Goal: Transaction & Acquisition: Book appointment/travel/reservation

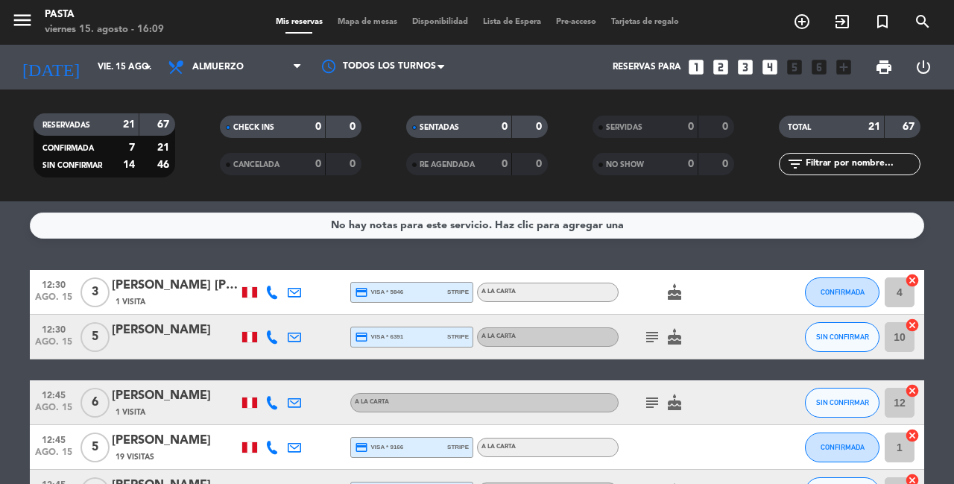
scroll to position [881, 0]
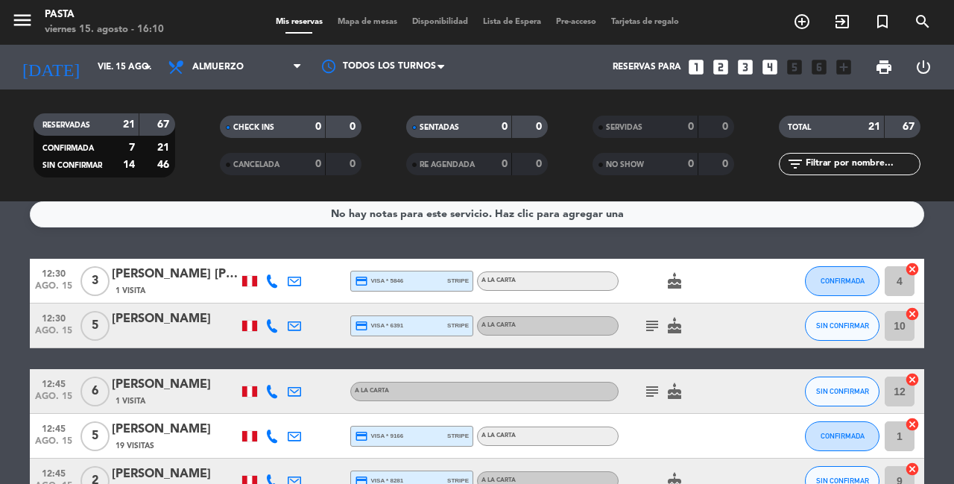
scroll to position [0, 0]
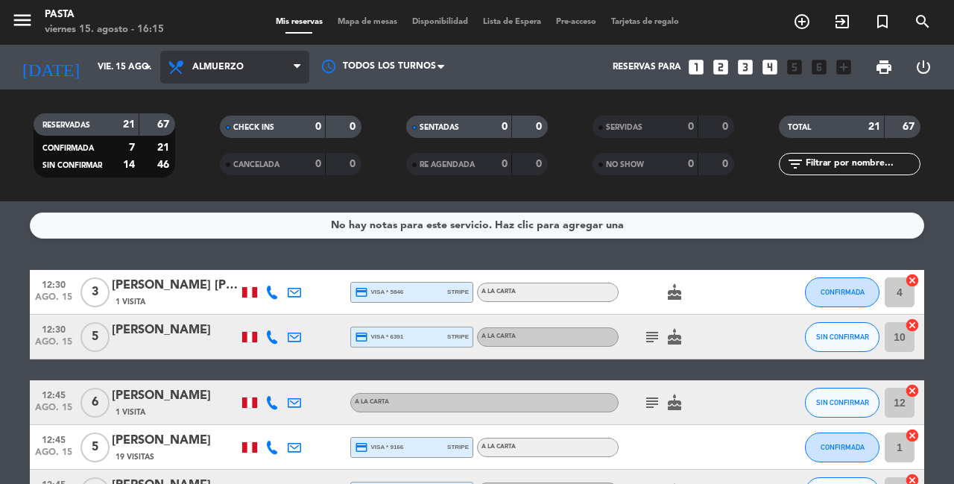
click at [267, 73] on span "Almuerzo" at bounding box center [234, 67] width 149 height 33
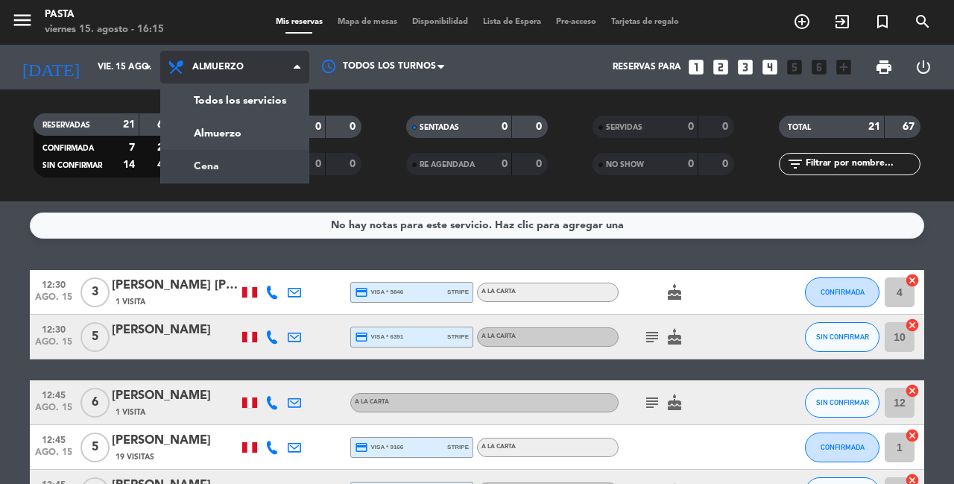
click at [242, 158] on div "menu Pasta viernes 15. agosto - 16:15 Mis reservas Mapa de mesas Disponibilidad…" at bounding box center [477, 100] width 954 height 201
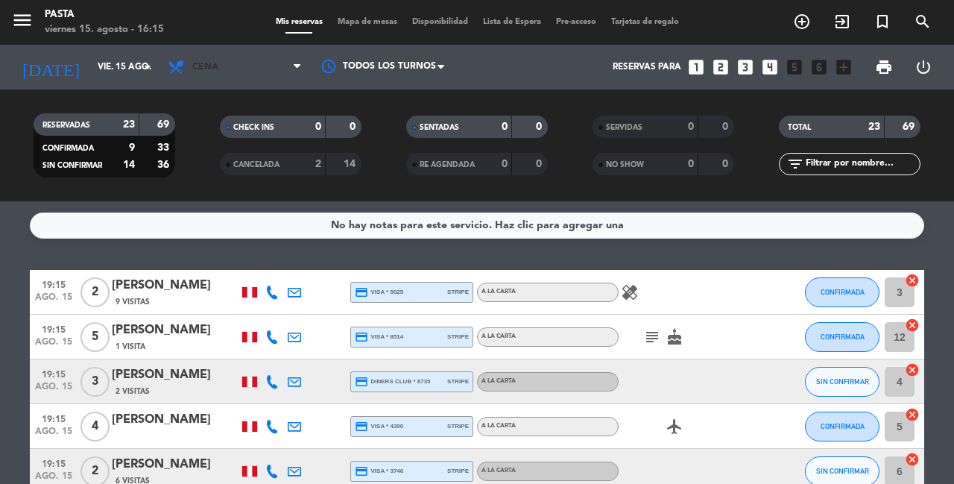
click at [250, 67] on span "Cena" at bounding box center [234, 67] width 149 height 33
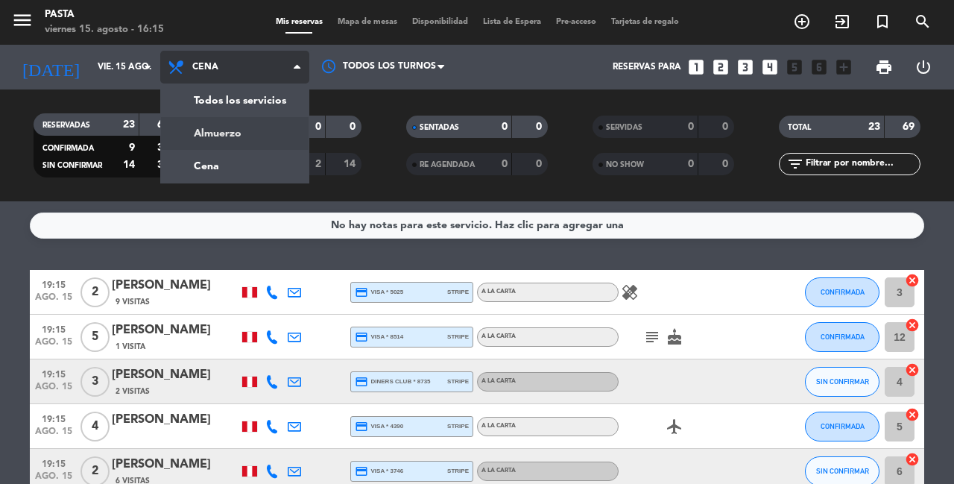
click at [251, 127] on div "menu Pasta viernes 15. agosto - 16:15 Mis reservas Mapa de mesas Disponibilidad…" at bounding box center [477, 100] width 954 height 201
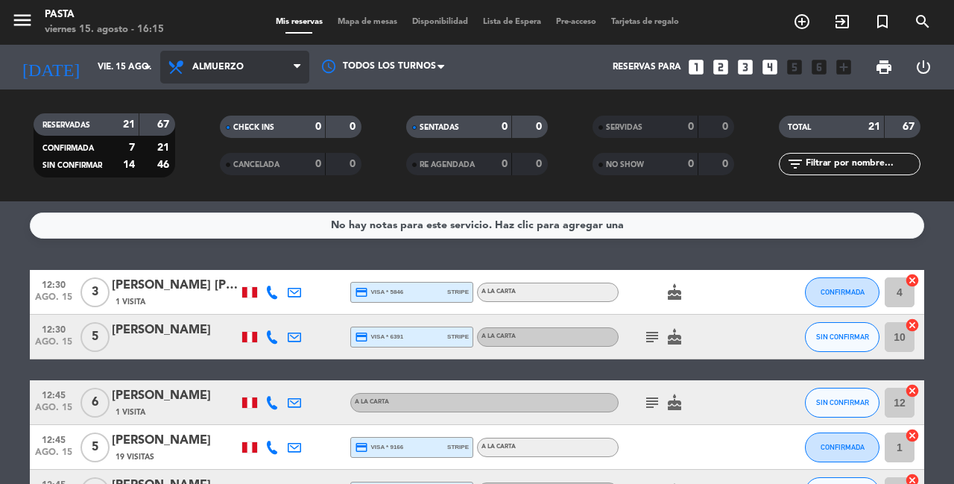
click at [258, 72] on span "Almuerzo" at bounding box center [234, 67] width 149 height 33
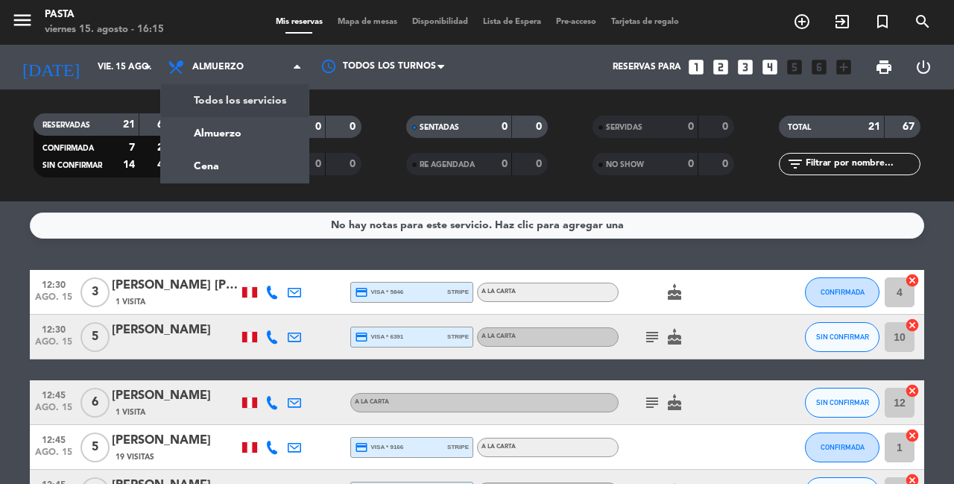
click at [339, 101] on div "RESERVADAS 21 67 CONFIRMADA 7 21 SIN CONFIRMAR 14 46 CHECK INS 0 0 CANCELADA 0 …" at bounding box center [477, 145] width 954 height 112
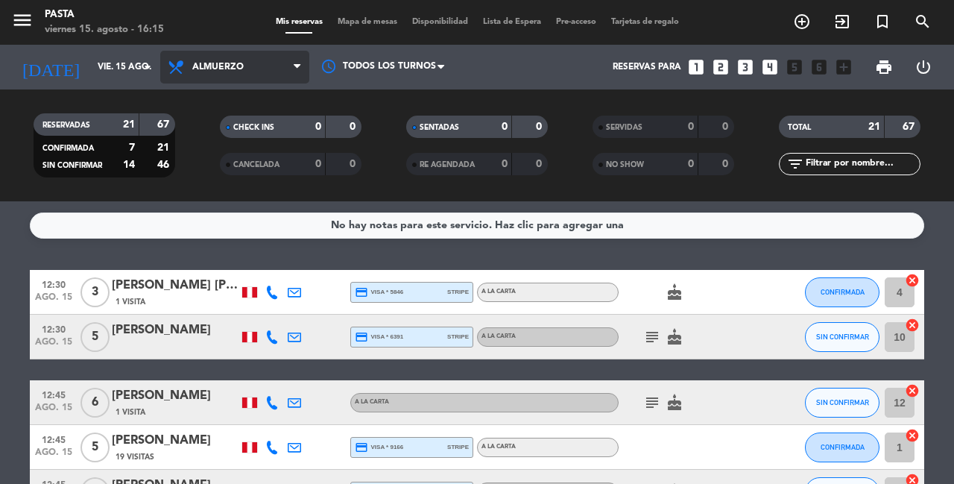
click at [299, 74] on span "Almuerzo" at bounding box center [234, 67] width 149 height 33
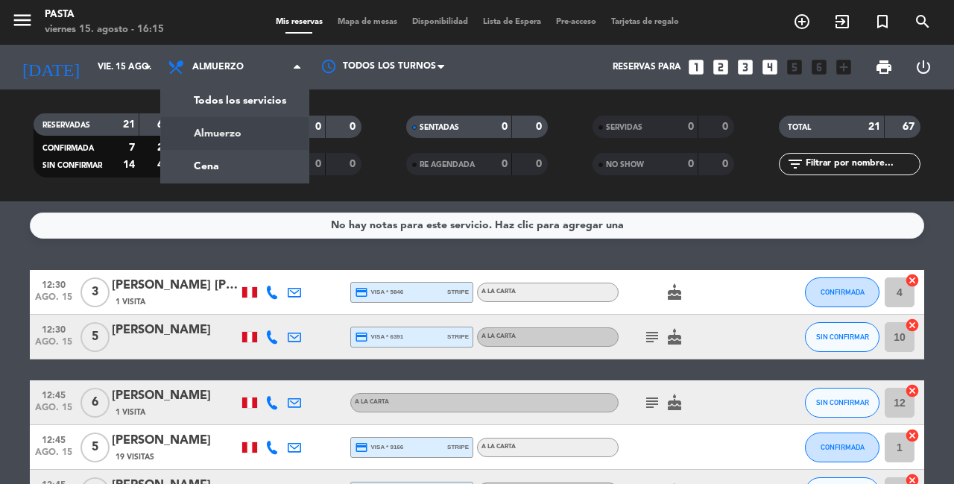
click at [355, 95] on div "RESERVADAS 21 67 CONFIRMADA 7 21 SIN CONFIRMAR 14 46 CHECK INS 0 0 CANCELADA 0 …" at bounding box center [477, 145] width 954 height 112
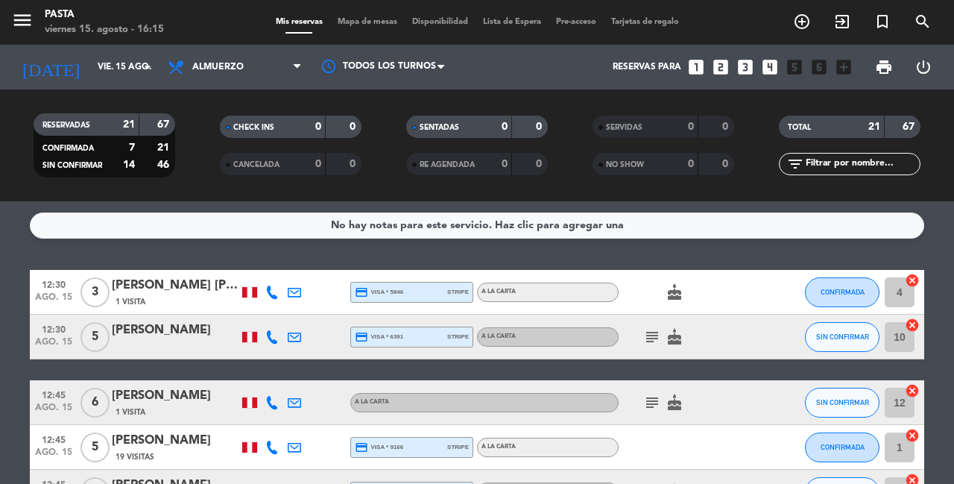
click at [779, 66] on icon "looks_4" at bounding box center [769, 66] width 19 height 19
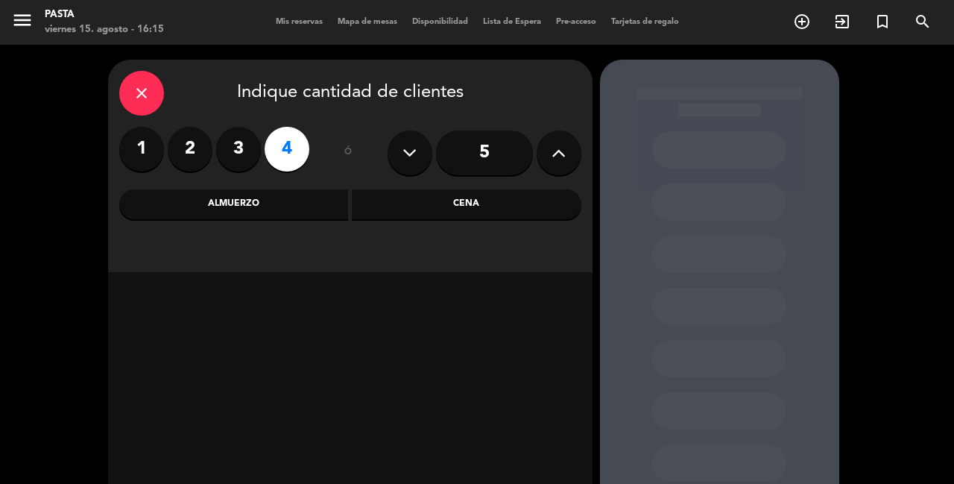
click at [563, 136] on button at bounding box center [558, 152] width 45 height 45
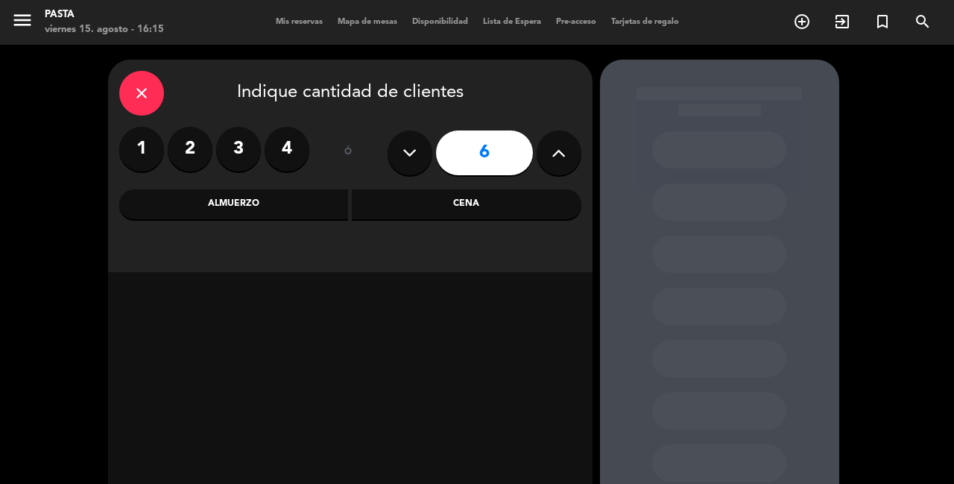
click at [563, 147] on icon at bounding box center [558, 153] width 14 height 22
type input "8"
click at [297, 147] on label "4" at bounding box center [286, 149] width 45 height 45
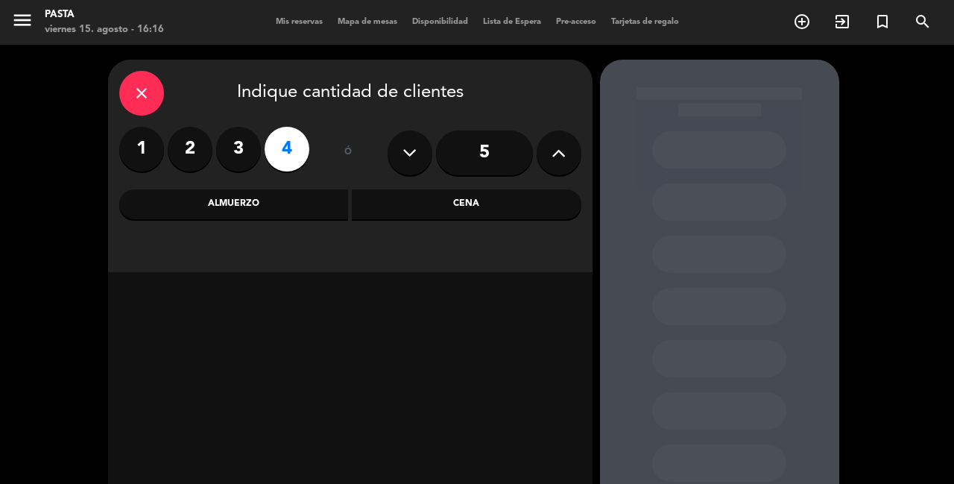
click at [389, 206] on div "Cena" at bounding box center [466, 204] width 229 height 30
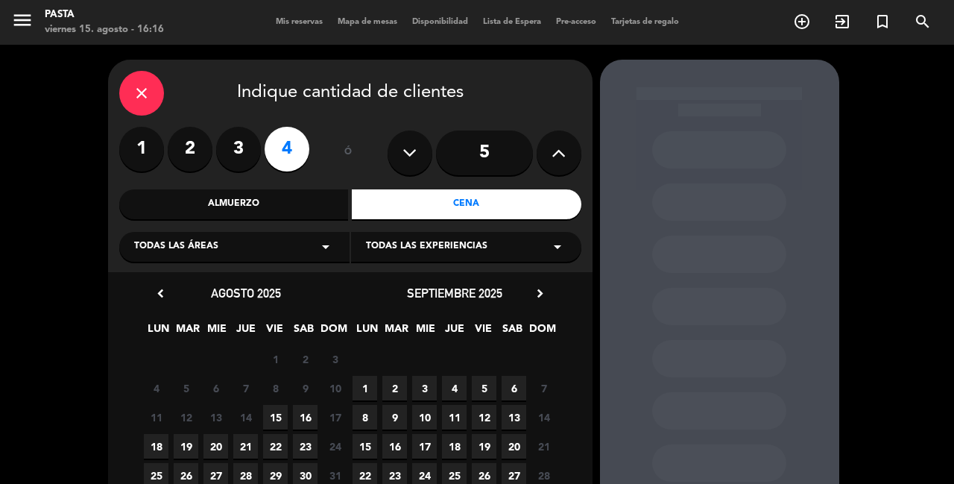
click at [279, 409] on span "15" at bounding box center [275, 417] width 25 height 25
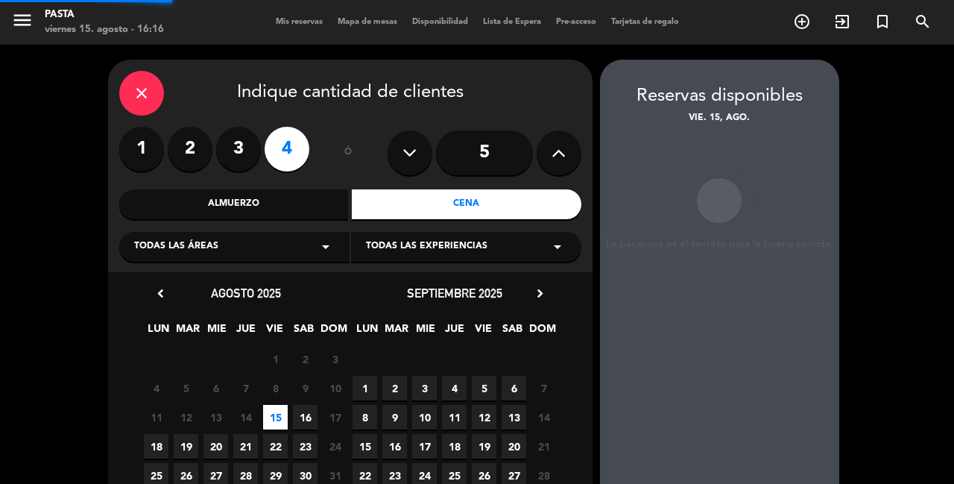
scroll to position [60, 0]
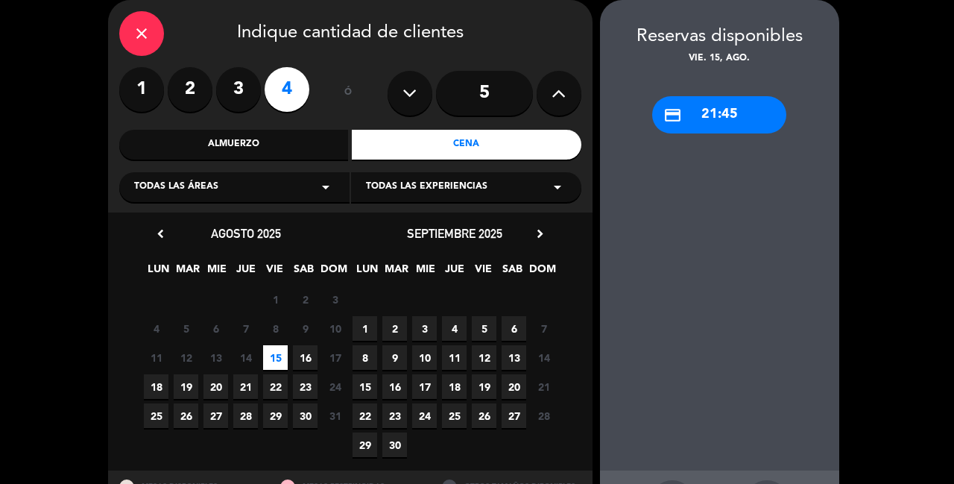
click at [738, 103] on div "credit_card 21:45" at bounding box center [719, 114] width 134 height 37
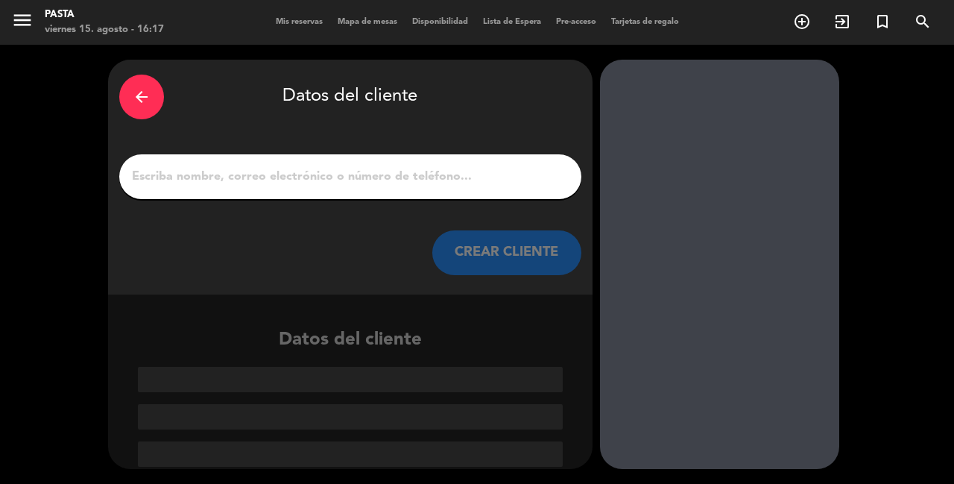
scroll to position [0, 0]
click at [398, 177] on input "1" at bounding box center [350, 176] width 440 height 21
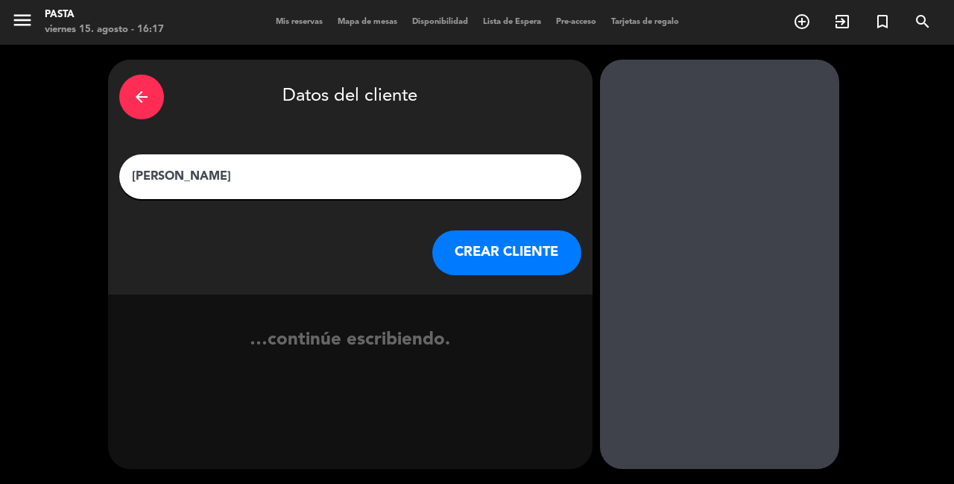
type input "[PERSON_NAME]"
click at [504, 244] on button "CREAR CLIENTE" at bounding box center [506, 252] width 149 height 45
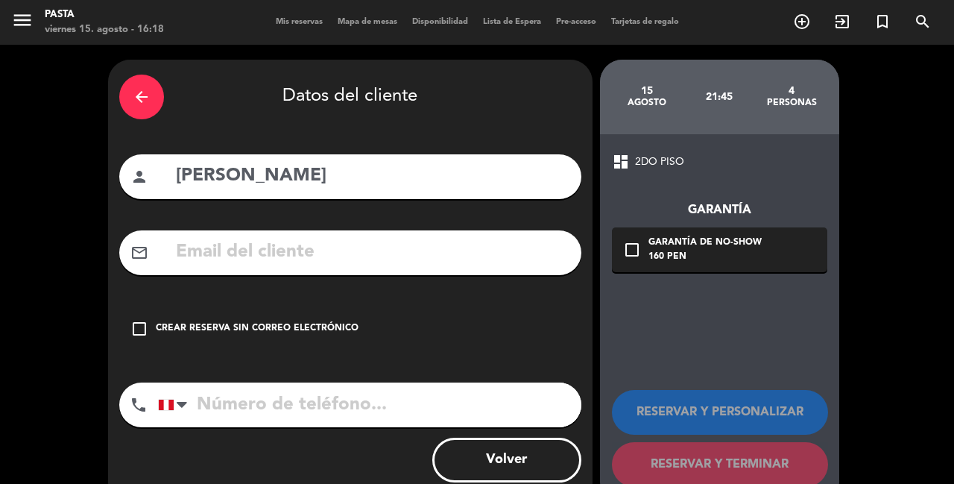
click at [475, 237] on input "text" at bounding box center [372, 252] width 396 height 31
type input "S"
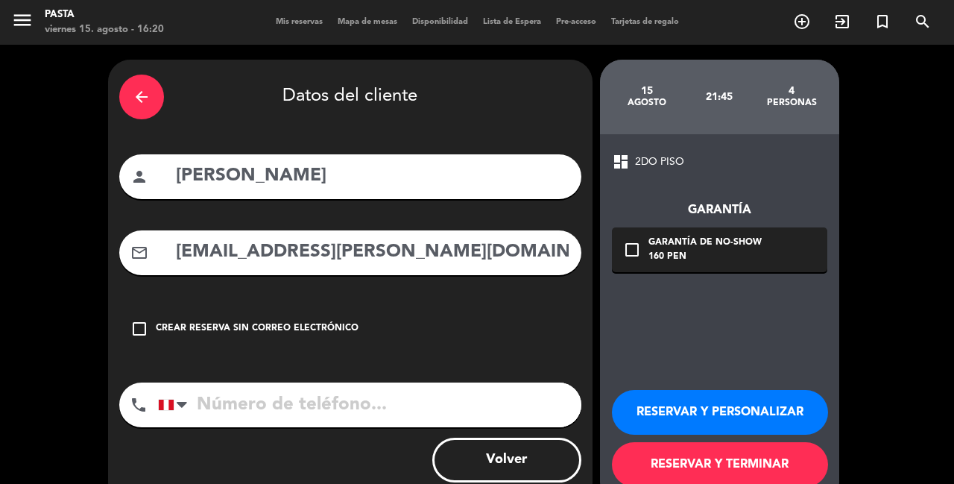
type input "[EMAIL_ADDRESS][PERSON_NAME][DOMAIN_NAME]"
click at [384, 382] on input "tel" at bounding box center [369, 404] width 423 height 45
type input "970544798"
click at [629, 246] on icon "check_box_outline_blank" at bounding box center [632, 250] width 18 height 18
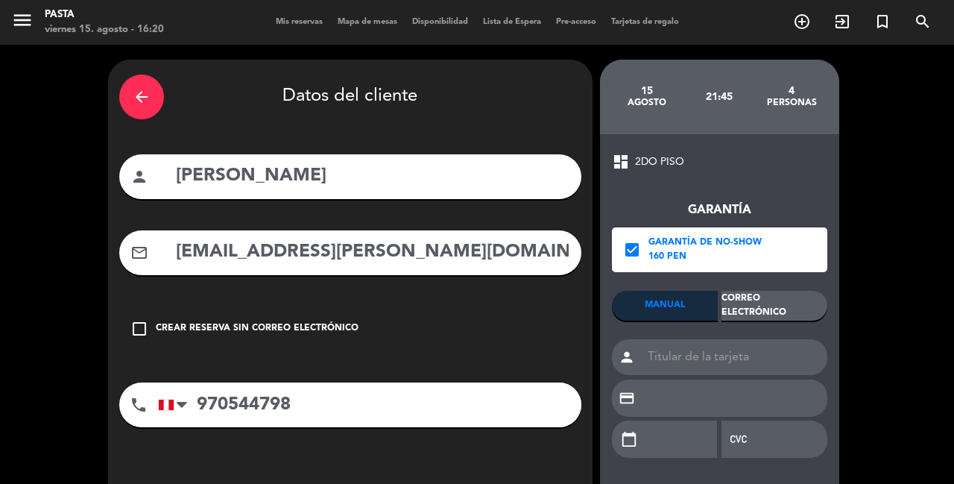
click at [773, 308] on div "Correo Electrónico" at bounding box center [774, 306] width 106 height 30
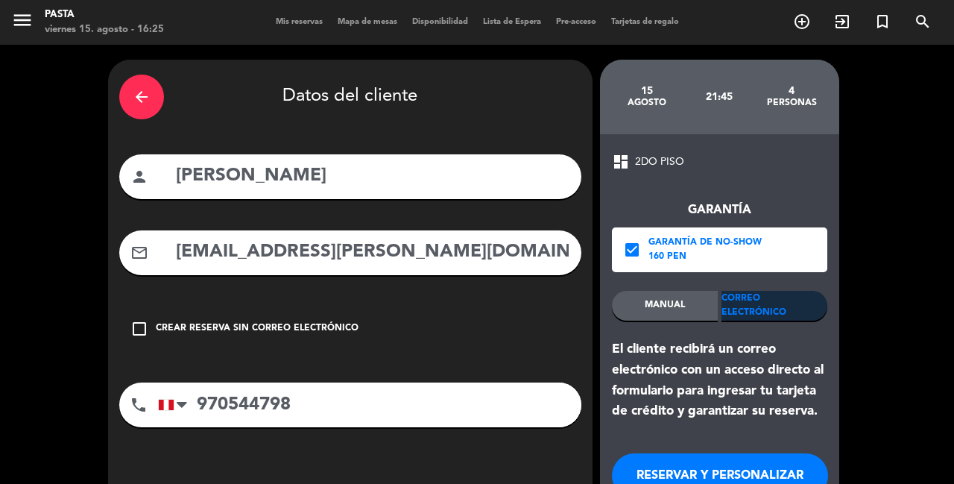
click at [674, 453] on button "RESERVAR Y PERSONALIZAR" at bounding box center [720, 475] width 216 height 45
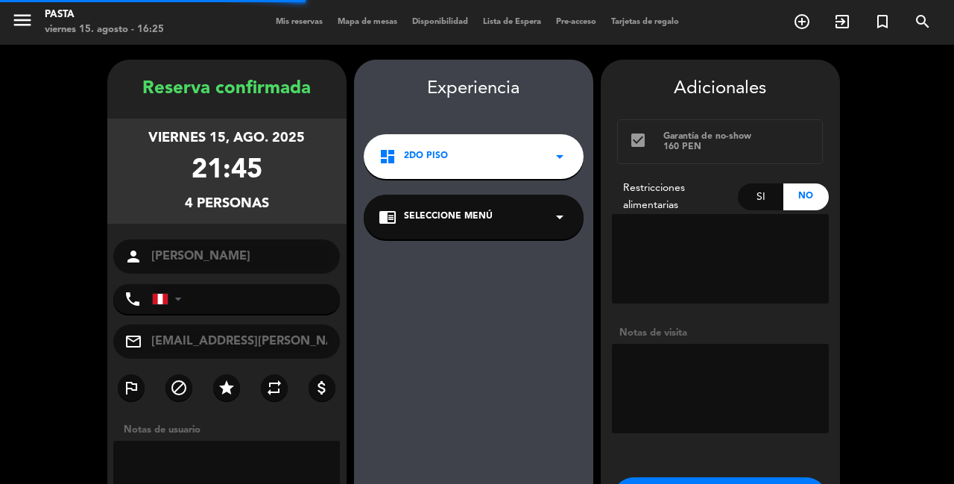
type input "[PHONE_NUMBER]"
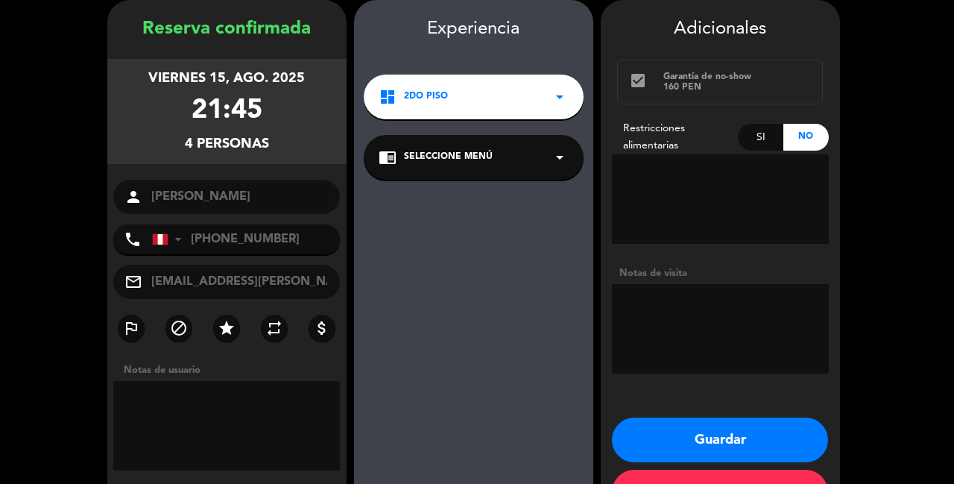
click at [729, 417] on button "Guardar" at bounding box center [720, 439] width 216 height 45
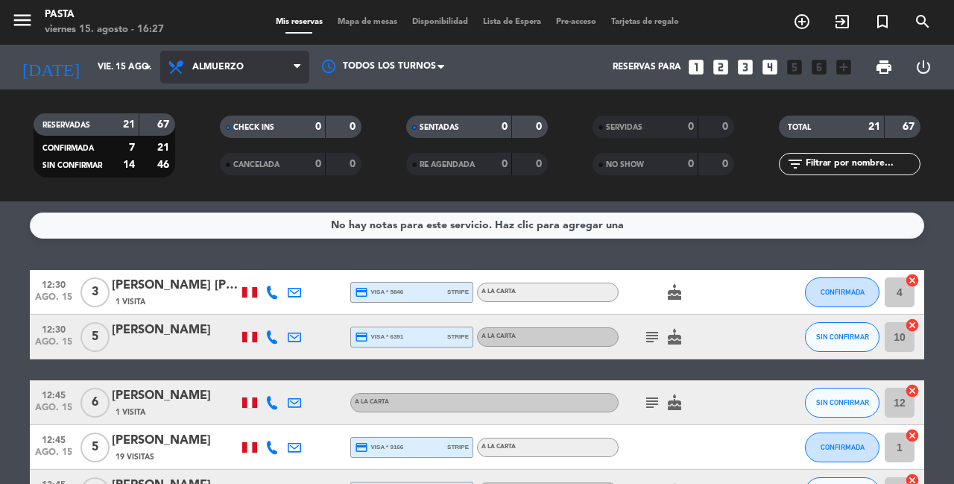
click at [268, 60] on span "Almuerzo" at bounding box center [234, 67] width 149 height 33
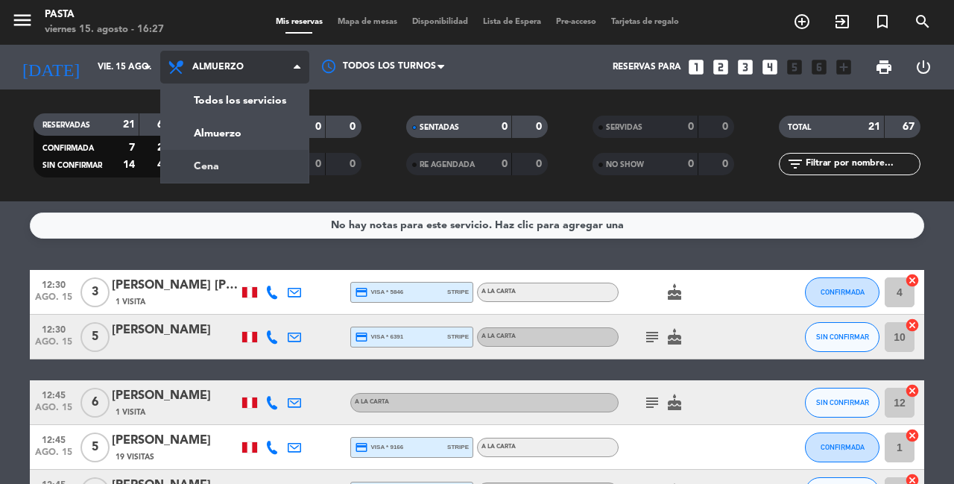
click at [287, 166] on div "menu Pasta viernes 15. agosto - 16:27 Mis reservas Mapa de mesas Disponibilidad…" at bounding box center [477, 100] width 954 height 201
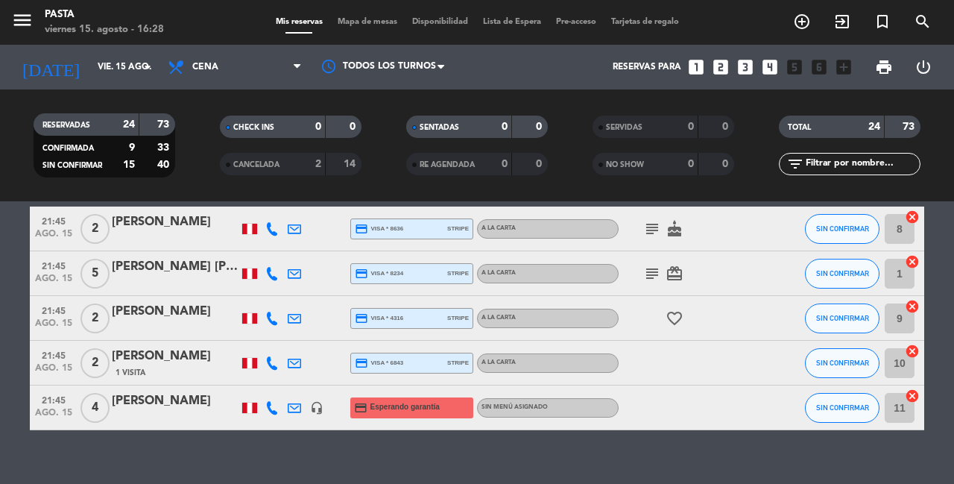
scroll to position [1016, 0]
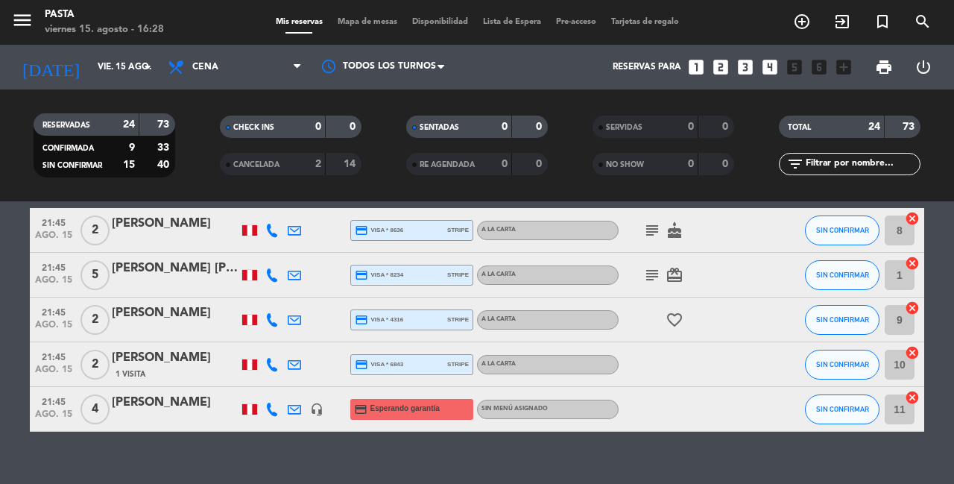
click at [173, 393] on div "[PERSON_NAME]" at bounding box center [175, 402] width 127 height 19
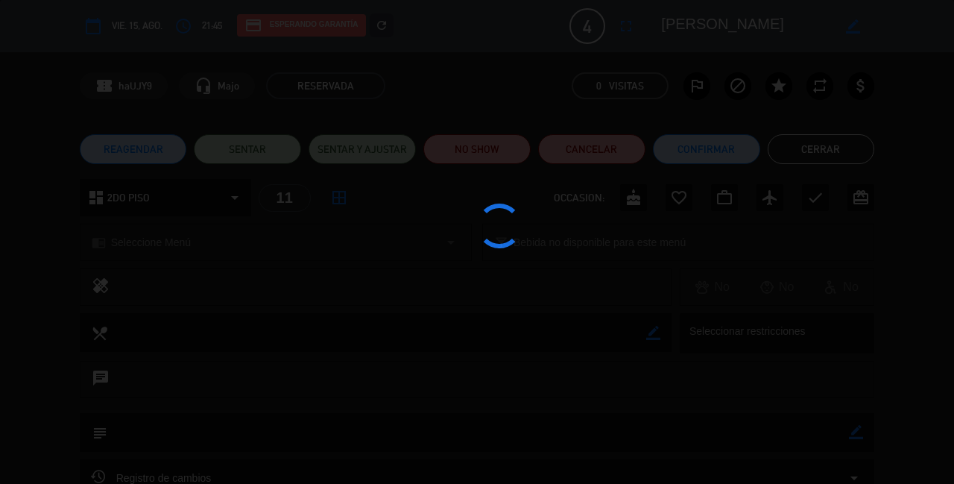
click at [164, 382] on div at bounding box center [477, 242] width 954 height 484
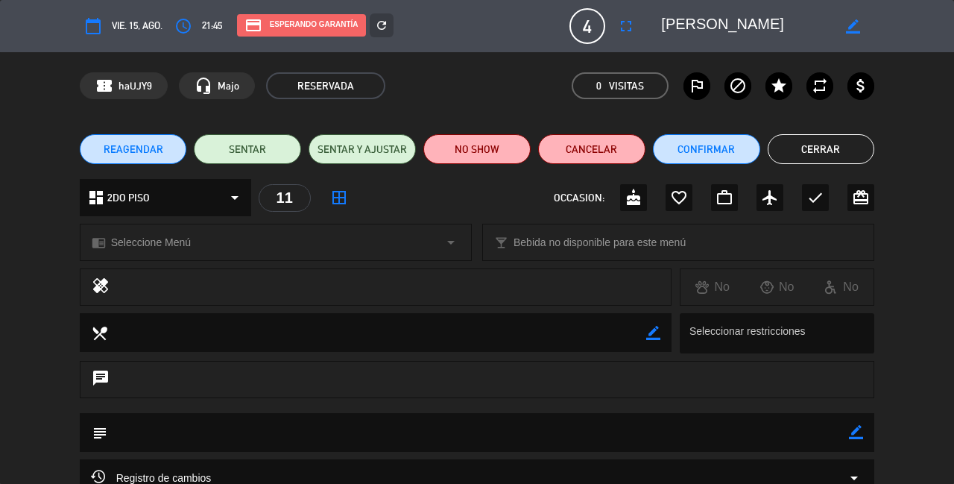
click at [212, 468] on div "Registro de cambios arrow_drop_down" at bounding box center [477, 477] width 795 height 37
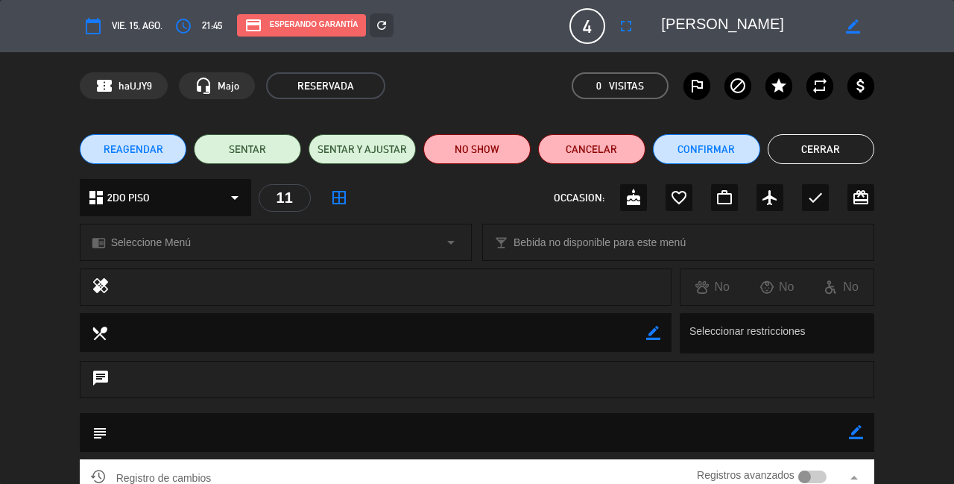
scroll to position [0, 0]
